Goal: Navigation & Orientation: Find specific page/section

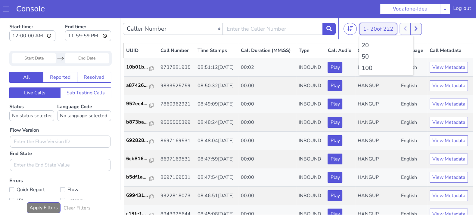
click at [366, 28] on button "1 - 20 of 222" at bounding box center [378, 29] width 38 height 12
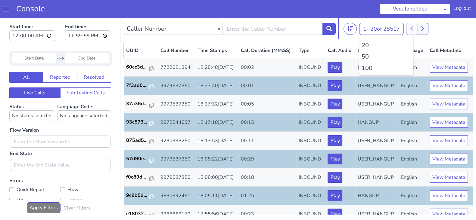
click at [368, 67] on li "100" at bounding box center [385, 68] width 49 height 9
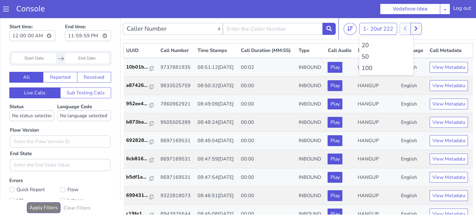
click at [368, 67] on li "100" at bounding box center [385, 68] width 49 height 9
click at [417, 30] on icon at bounding box center [415, 28] width 3 height 5
click at [408, 30] on div at bounding box center [410, 29] width 22 height 12
click at [376, 32] on div "1 - 20 of 222 20 50 100" at bounding box center [378, 29] width 38 height 12
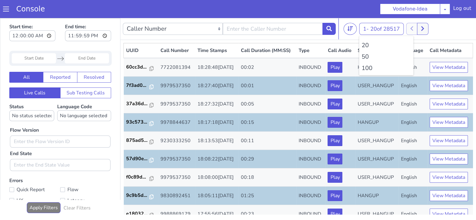
click at [365, 67] on li "100" at bounding box center [385, 68] width 49 height 9
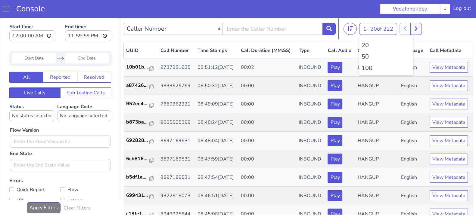
click at [365, 67] on li "100" at bounding box center [385, 68] width 49 height 9
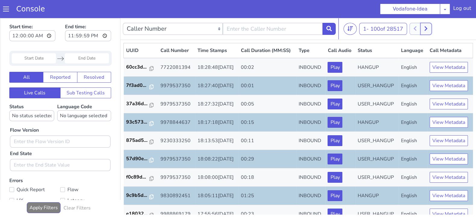
click at [429, 29] on button at bounding box center [425, 29] width 11 height 12
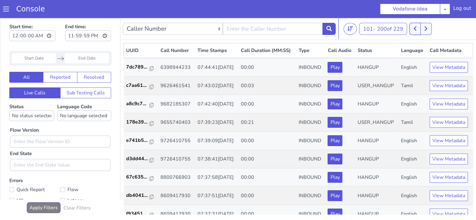
click at [416, 29] on icon at bounding box center [414, 28] width 3 height 5
click at [420, 29] on icon at bounding box center [418, 28] width 3 height 5
click at [416, 29] on icon at bounding box center [414, 28] width 3 height 5
click at [418, 28] on button at bounding box center [418, 29] width 11 height 12
click at [413, 28] on button at bounding box center [414, 29] width 11 height 12
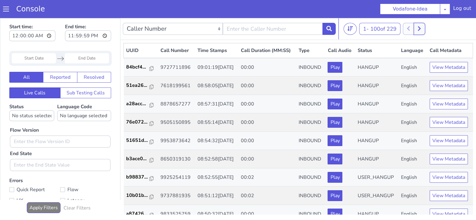
click at [424, 32] on button at bounding box center [418, 29] width 11 height 12
click at [416, 29] on icon at bounding box center [414, 28] width 3 height 5
click at [419, 29] on button at bounding box center [418, 29] width 11 height 12
click at [414, 29] on button at bounding box center [414, 29] width 11 height 12
click at [420, 28] on icon at bounding box center [418, 28] width 3 height 5
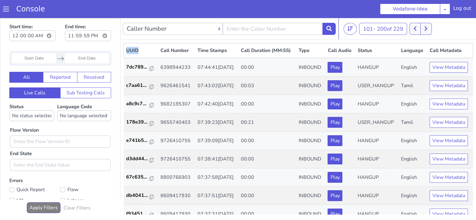
click at [409, 30] on div "101 - 200 of 229 20 50 100" at bounding box center [408, 29] width 130 height 12
click at [429, 27] on button at bounding box center [425, 29] width 11 height 12
click at [416, 29] on icon at bounding box center [414, 28] width 3 height 5
click at [413, 29] on button at bounding box center [414, 29] width 11 height 12
click at [420, 28] on icon at bounding box center [418, 28] width 3 height 5
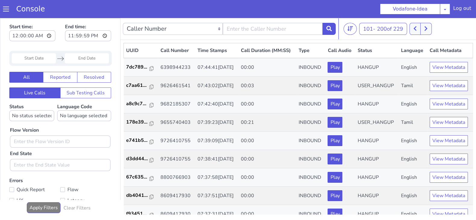
click at [409, 29] on div "101 - 200 of 229 20 50 100" at bounding box center [408, 29] width 130 height 12
click at [414, 27] on icon at bounding box center [414, 28] width 3 height 5
click at [420, 29] on icon at bounding box center [418, 28] width 3 height 5
click at [415, 29] on icon at bounding box center [414, 28] width 3 height 5
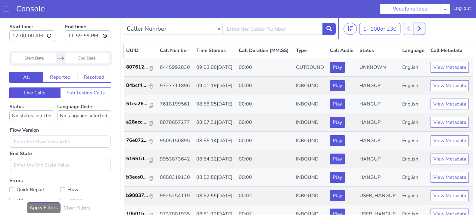
click at [418, 30] on button at bounding box center [418, 29] width 11 height 12
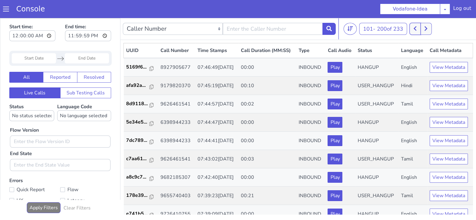
click at [414, 28] on icon at bounding box center [414, 28] width 3 height 5
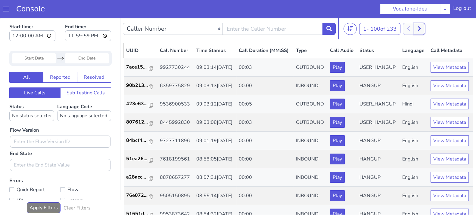
click at [420, 29] on icon at bounding box center [418, 28] width 3 height 5
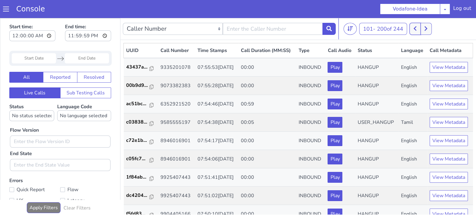
click at [414, 30] on icon at bounding box center [414, 28] width 3 height 5
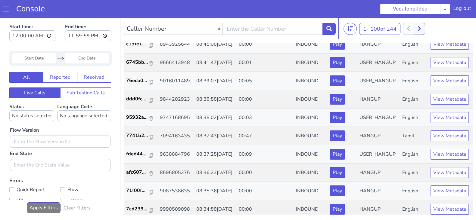
scroll to position [577, 0]
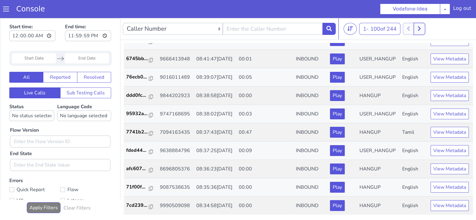
click at [423, 28] on button at bounding box center [418, 29] width 11 height 12
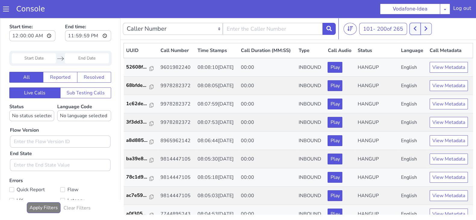
click at [413, 27] on button at bounding box center [414, 29] width 11 height 12
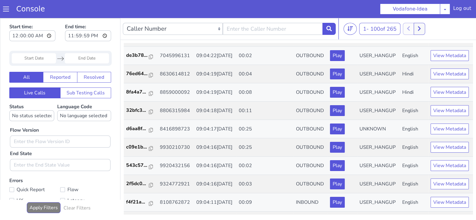
scroll to position [248, 0]
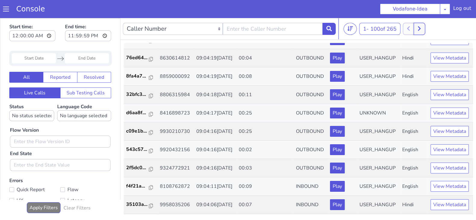
click at [420, 27] on icon at bounding box center [418, 28] width 3 height 5
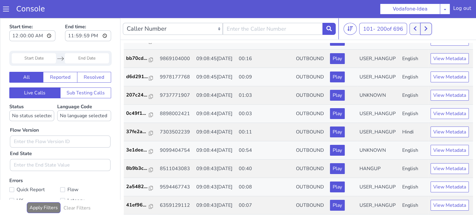
scroll to position [2041, 0]
click at [413, 26] on button at bounding box center [414, 29] width 11 height 12
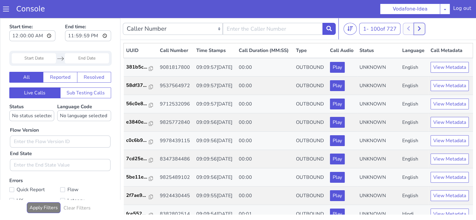
click at [424, 28] on button at bounding box center [418, 29] width 11 height 12
click at [425, 27] on button at bounding box center [425, 29] width 11 height 12
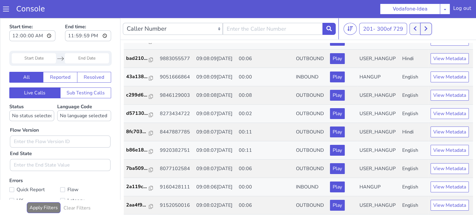
scroll to position [2041, 0]
click at [429, 30] on button at bounding box center [425, 29] width 11 height 12
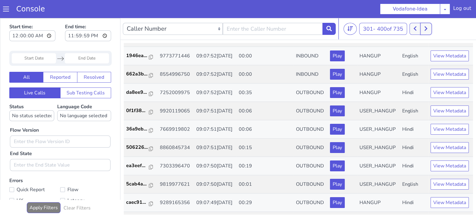
scroll to position [673, 0]
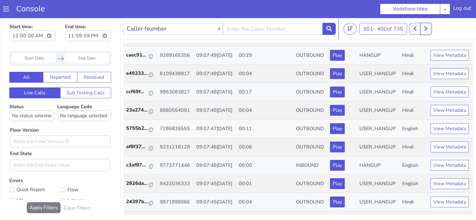
click at [427, 31] on button at bounding box center [425, 29] width 11 height 12
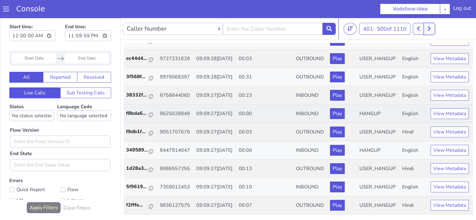
scroll to position [2041, 0]
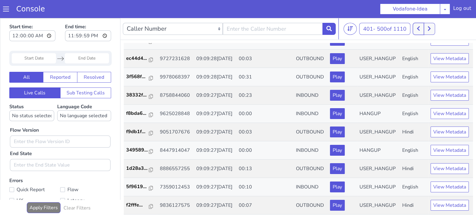
click at [419, 30] on icon at bounding box center [418, 28] width 3 height 5
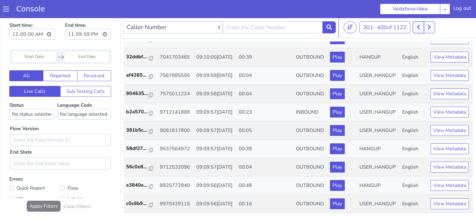
click at [418, 28] on icon at bounding box center [417, 26] width 3 height 5
click at [428, 30] on button at bounding box center [428, 27] width 11 height 12
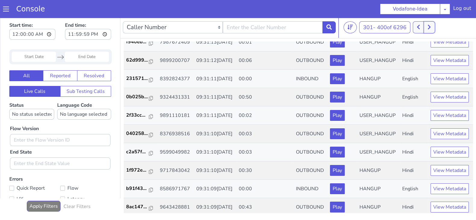
scroll to position [1764, 0]
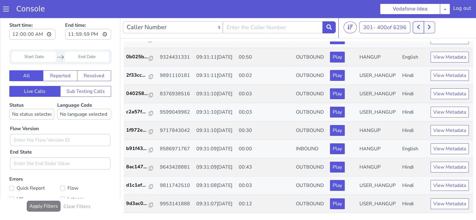
click at [414, 26] on button at bounding box center [417, 27] width 11 height 12
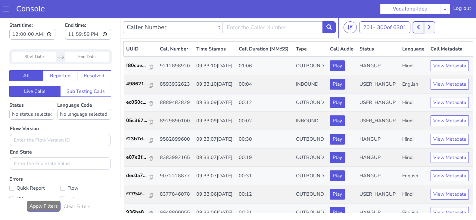
click at [414, 26] on button at bounding box center [417, 27] width 11 height 12
click at [425, 25] on div at bounding box center [423, 27] width 22 height 12
click at [426, 27] on button at bounding box center [428, 27] width 11 height 12
click at [431, 24] on button at bounding box center [428, 27] width 11 height 12
click at [427, 25] on button at bounding box center [428, 27] width 11 height 12
